Goal: Complete application form

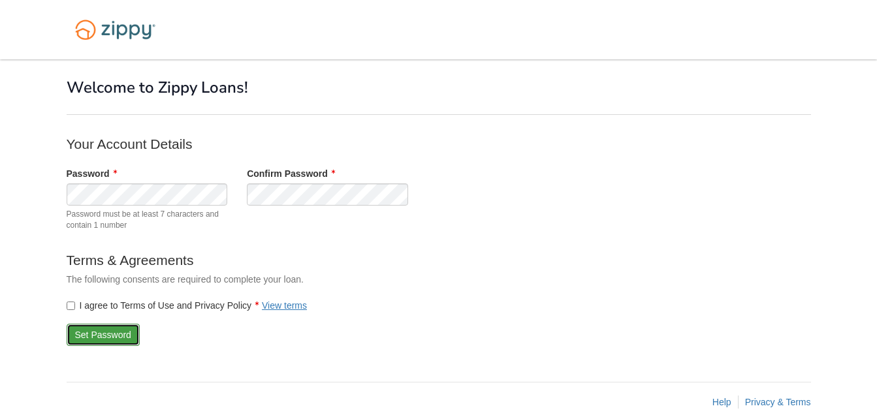
click at [102, 333] on button "Set Password" at bounding box center [103, 335] width 73 height 22
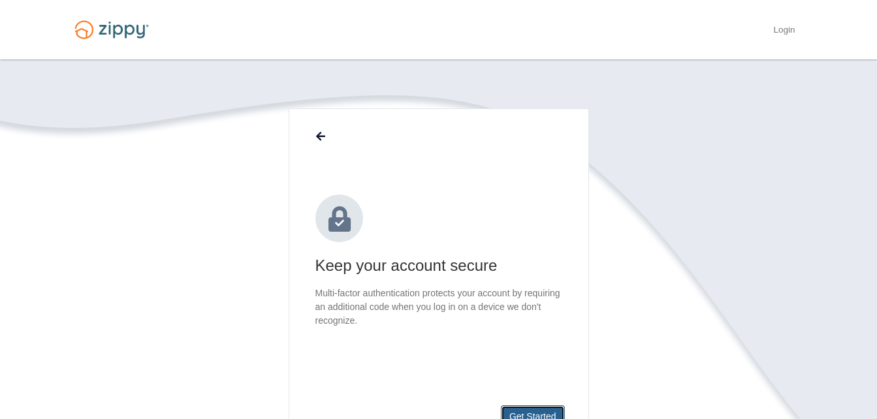
click at [538, 411] on button "Get Started" at bounding box center [533, 416] width 64 height 22
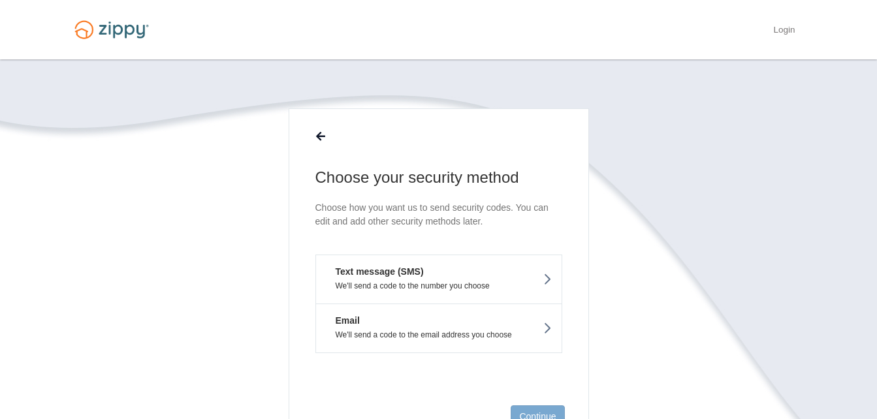
click at [458, 291] on button "Text message (SMS) We'll send a code to the number you choose" at bounding box center [438, 279] width 247 height 49
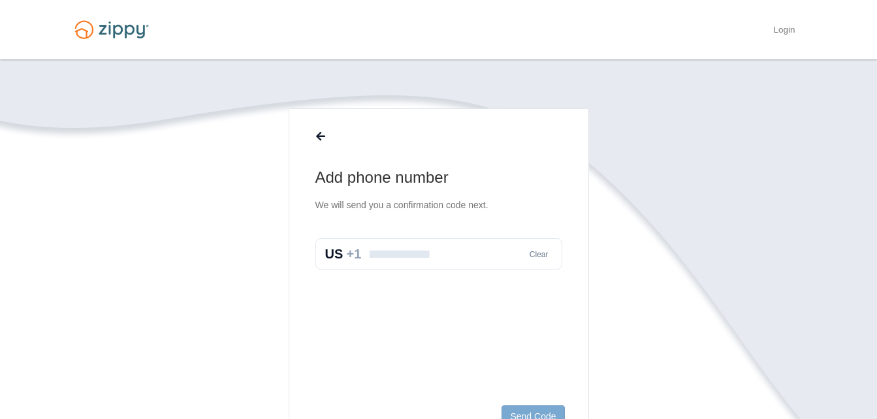
click at [435, 261] on input "text" at bounding box center [438, 253] width 247 height 31
type input "**********"
click at [542, 407] on button "Send Code" at bounding box center [532, 416] width 63 height 22
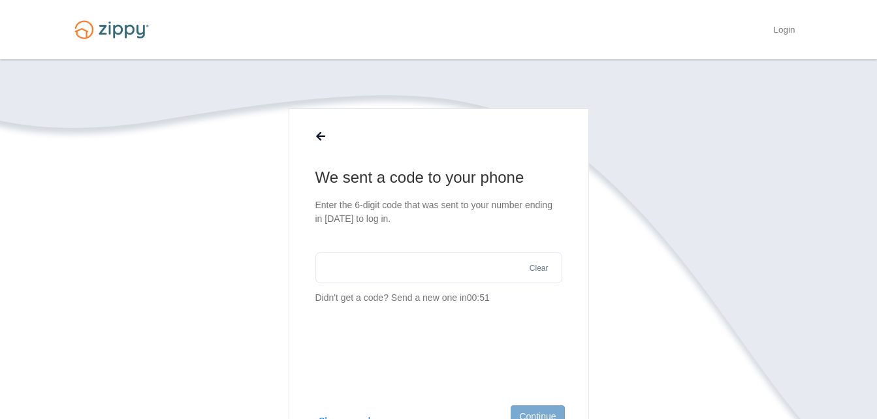
click at [449, 277] on input "text" at bounding box center [438, 267] width 247 height 31
type input "******"
click at [550, 411] on button "Continue" at bounding box center [537, 416] width 54 height 22
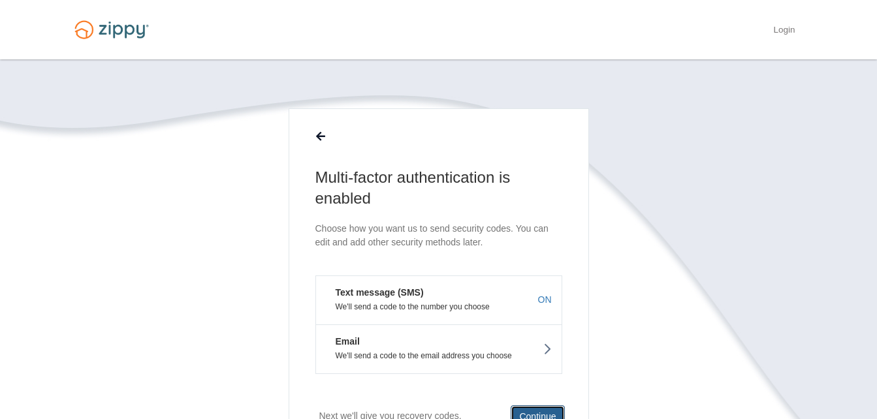
click at [538, 412] on button "Continue" at bounding box center [537, 416] width 54 height 22
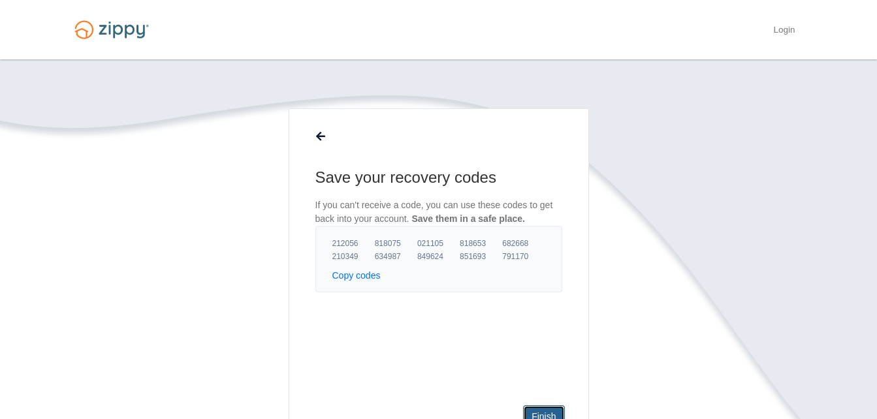
click at [552, 413] on link "Finish" at bounding box center [543, 416] width 41 height 22
